Goal: Task Accomplishment & Management: Use online tool/utility

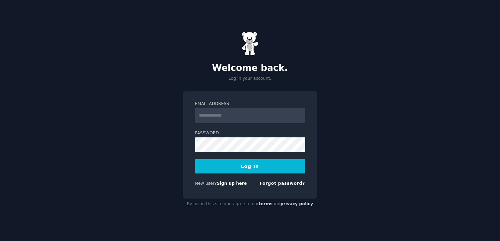
click at [220, 119] on input "Email Address" at bounding box center [250, 115] width 110 height 15
click at [227, 119] on input "Email Address" at bounding box center [250, 115] width 110 height 15
type input "*"
type input "**********"
click at [222, 169] on button "Log In" at bounding box center [250, 166] width 110 height 14
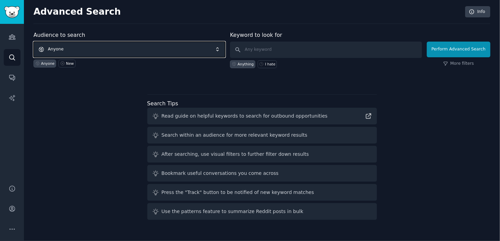
click at [222, 48] on span "Anyone" at bounding box center [129, 50] width 192 height 16
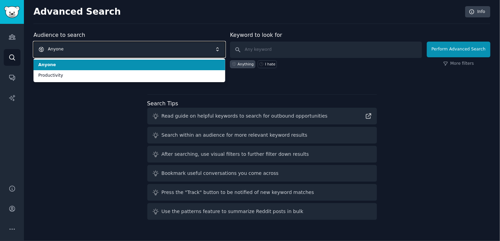
click at [221, 49] on span "Anyone" at bounding box center [129, 50] width 192 height 16
